Goal: Information Seeking & Learning: Check status

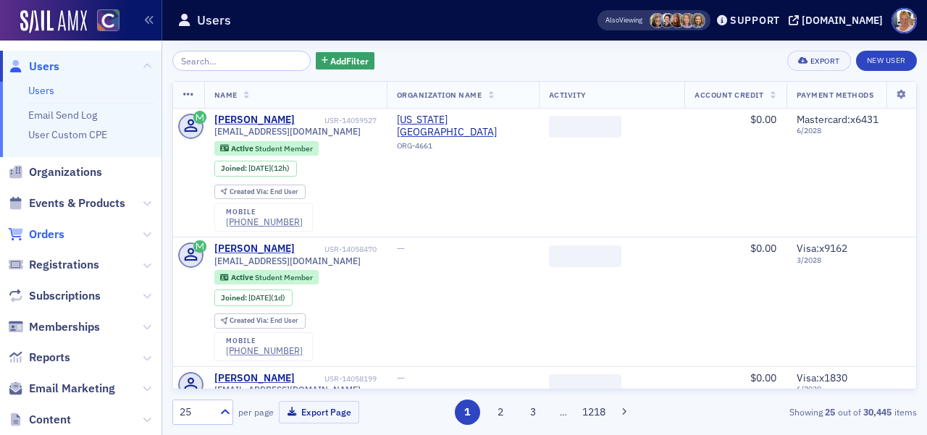
click at [55, 231] on span "Orders" at bounding box center [46, 235] width 35 height 16
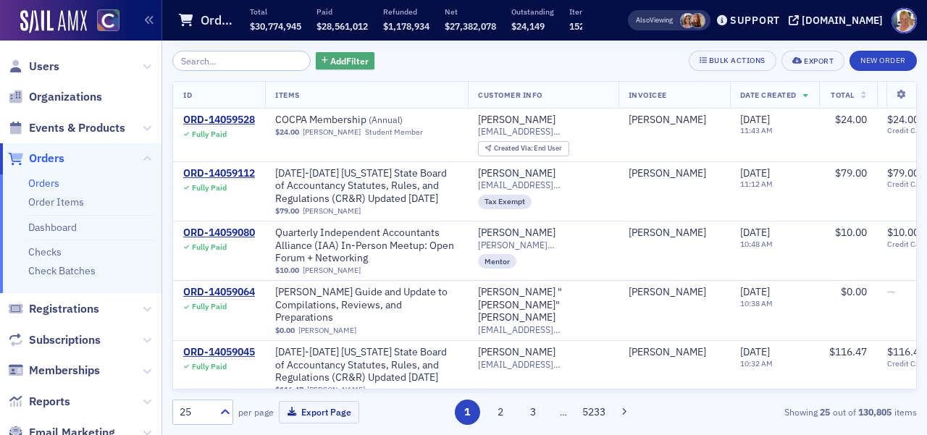
click at [341, 56] on span "Add Filter" at bounding box center [349, 60] width 38 height 13
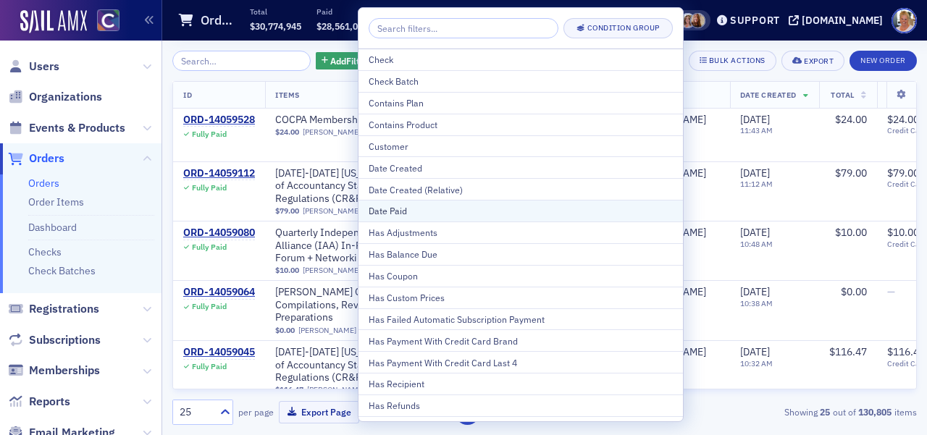
click at [389, 209] on div "Date Paid" at bounding box center [521, 210] width 304 height 13
select select "8"
select select "2025"
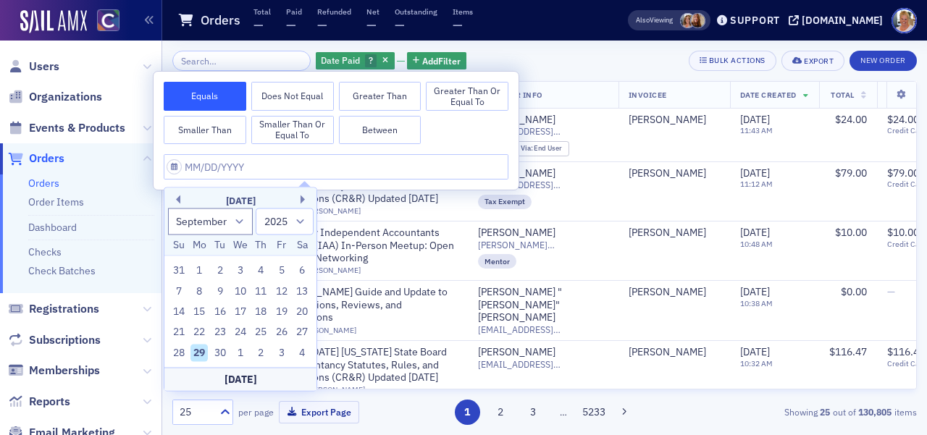
click at [454, 96] on button "Greater Than or Equal To" at bounding box center [467, 96] width 83 height 29
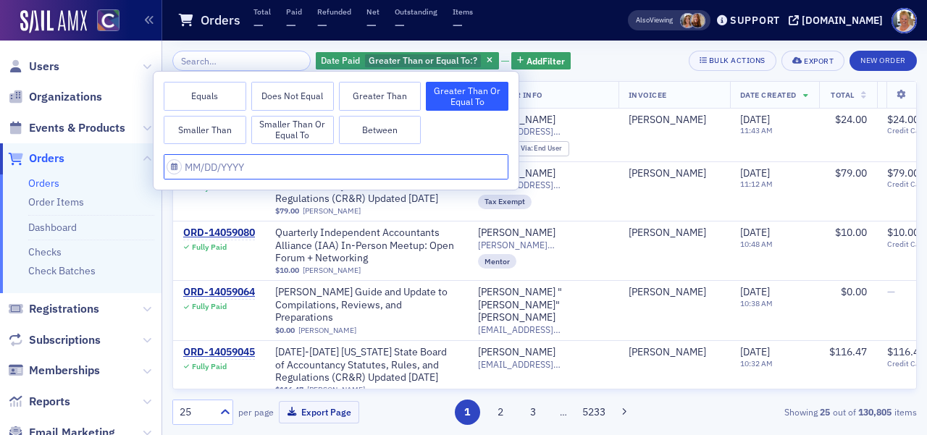
click at [245, 168] on input "text" at bounding box center [336, 166] width 345 height 25
select select "8"
select select "2025"
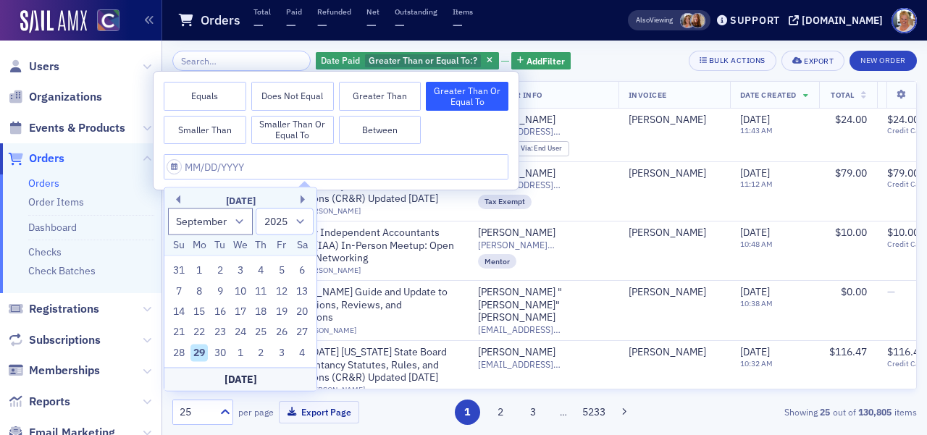
click at [182, 202] on div "[DATE]" at bounding box center [240, 201] width 152 height 14
click at [179, 200] on button "Previous Month" at bounding box center [176, 200] width 9 height 9
select select "7"
click at [283, 271] on div "1" at bounding box center [281, 270] width 17 height 17
type input "[DATE]"
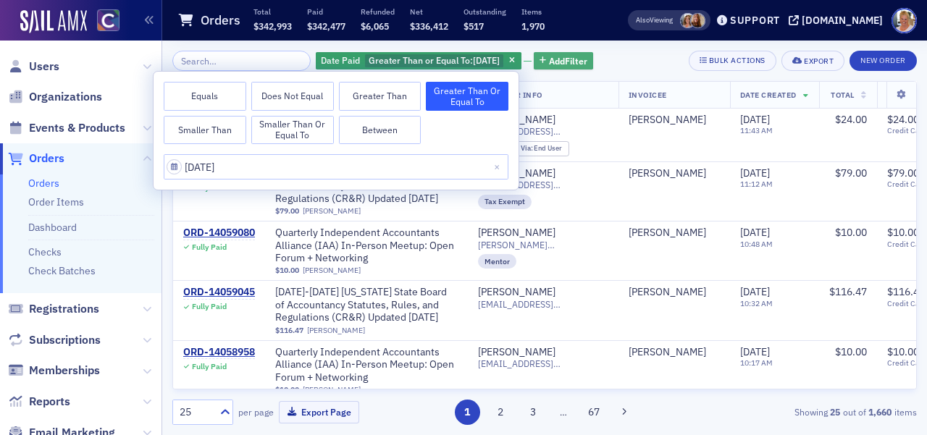
click at [549, 62] on span "Add Filter" at bounding box center [568, 60] width 38 height 13
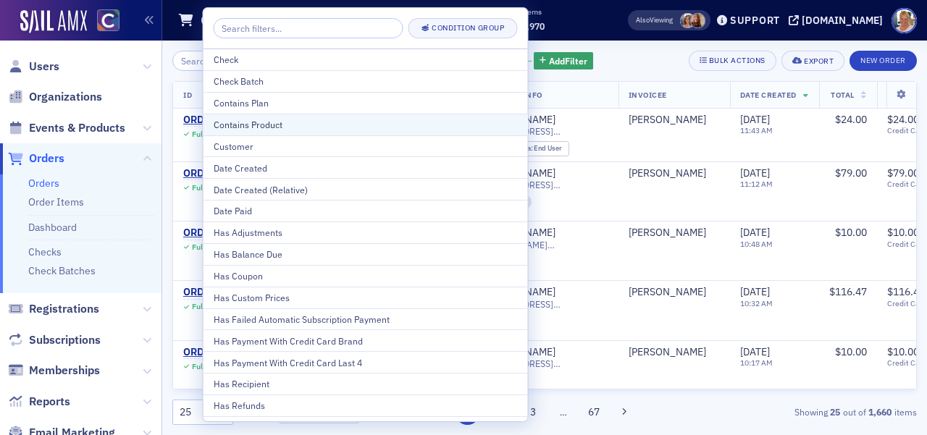
click at [308, 120] on div "Contains Product" at bounding box center [366, 124] width 304 height 13
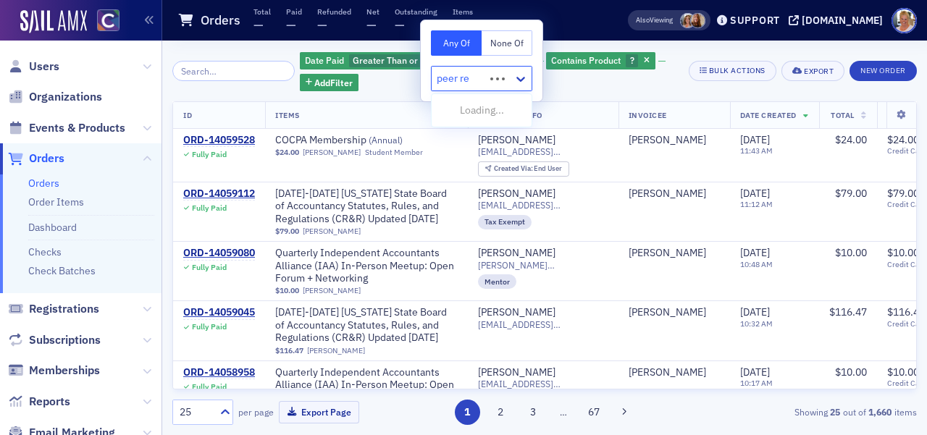
type input "peer rev"
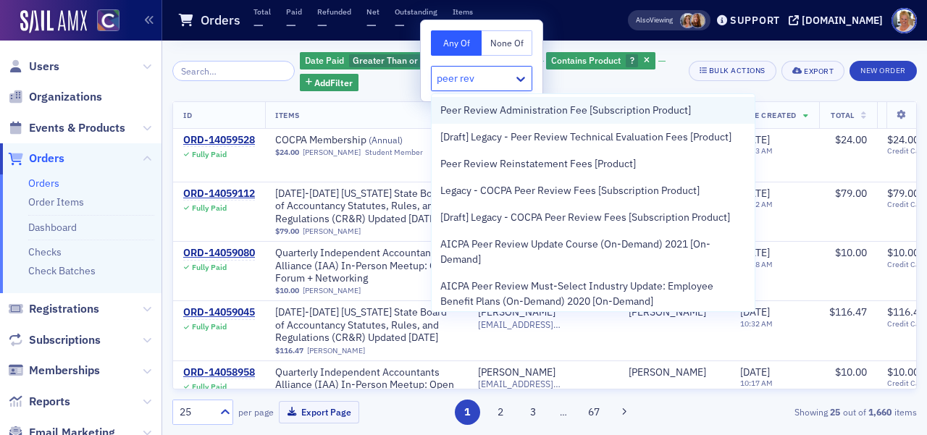
click at [495, 110] on span "Peer Review Administration Fee [Subscription Product]" at bounding box center [565, 110] width 251 height 15
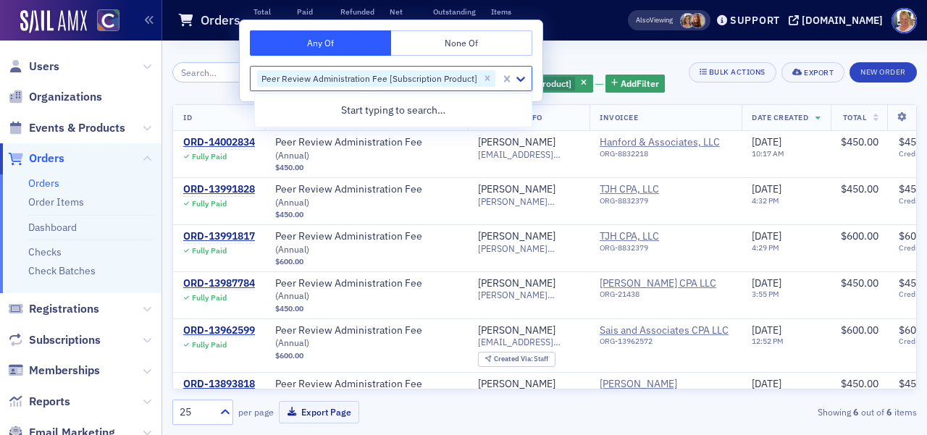
click at [598, 54] on div "Date Paid Greater Than or Equal To : [DATE] and Contains Product Peer Review Ad…" at bounding box center [472, 72] width 413 height 43
